Goal: Transaction & Acquisition: Purchase product/service

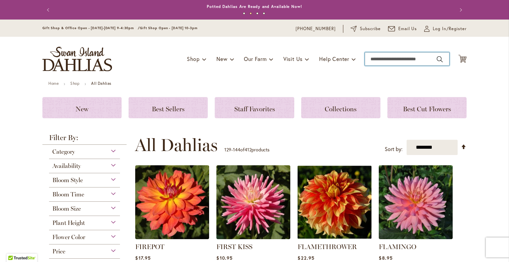
click at [370, 58] on input "Search" at bounding box center [407, 58] width 84 height 13
type input "******"
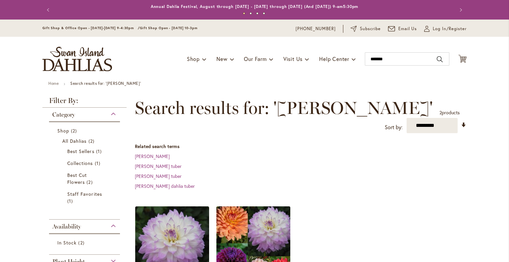
scroll to position [99, 0]
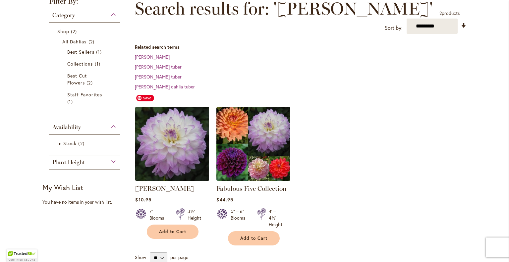
click at [163, 139] on img at bounding box center [171, 143] width 77 height 77
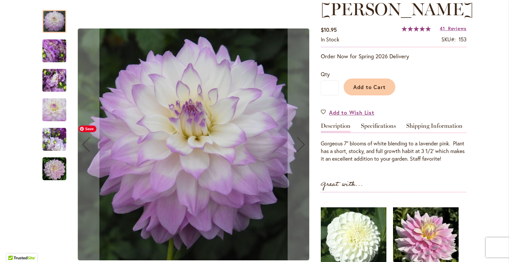
scroll to position [99, 0]
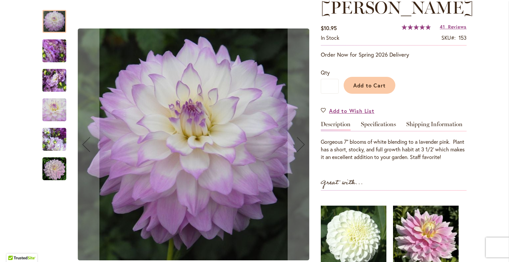
click at [54, 81] on img "MIKAYLA MIRANDA" at bounding box center [54, 81] width 48 height 36
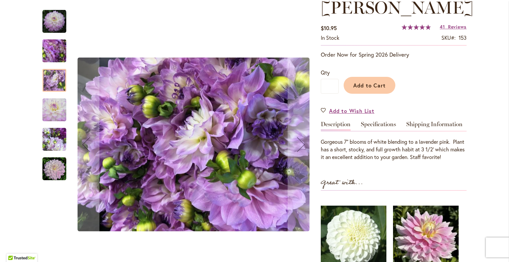
click at [53, 110] on img "MIKAYLA MIRANDA" at bounding box center [54, 110] width 24 height 24
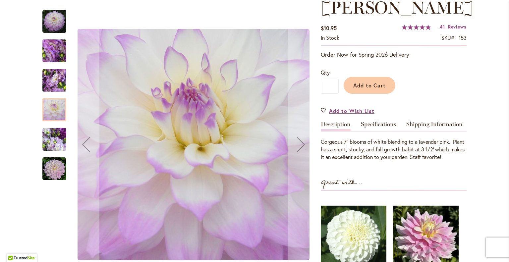
click at [54, 143] on img "MIKAYLA MIRANDA" at bounding box center [54, 139] width 24 height 24
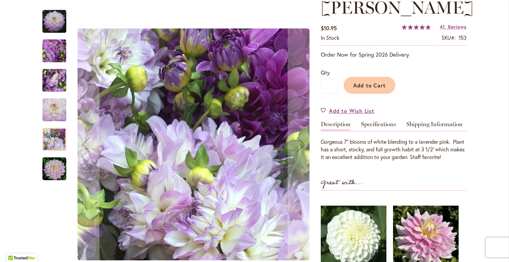
click at [54, 174] on img "MIKAYLA MIRANDA" at bounding box center [54, 169] width 24 height 24
